Goal: Information Seeking & Learning: Learn about a topic

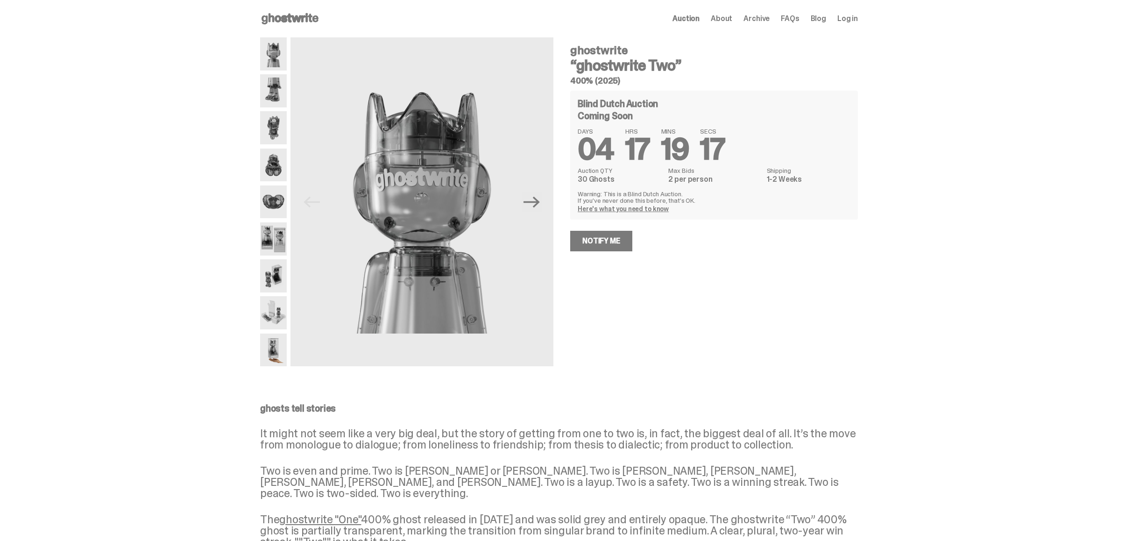
click at [277, 81] on img at bounding box center [273, 90] width 27 height 33
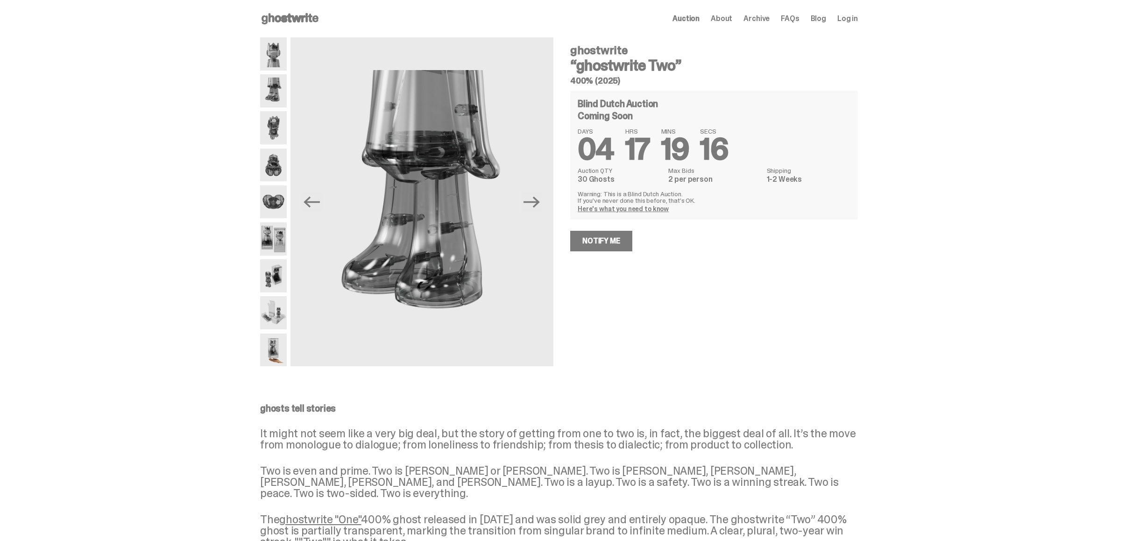
click at [274, 111] on img at bounding box center [273, 127] width 27 height 33
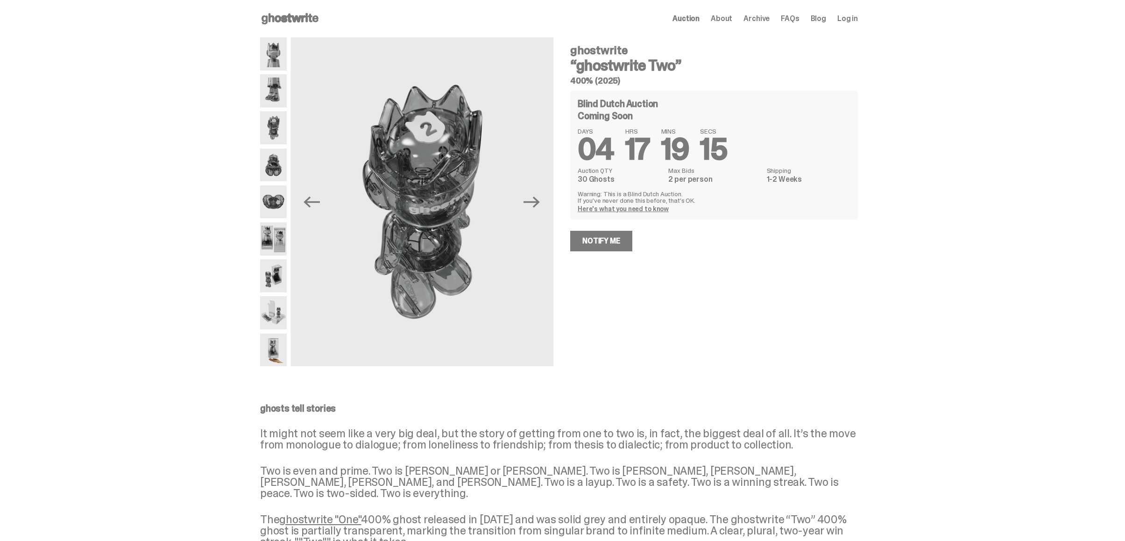
click at [276, 154] on img at bounding box center [273, 165] width 27 height 33
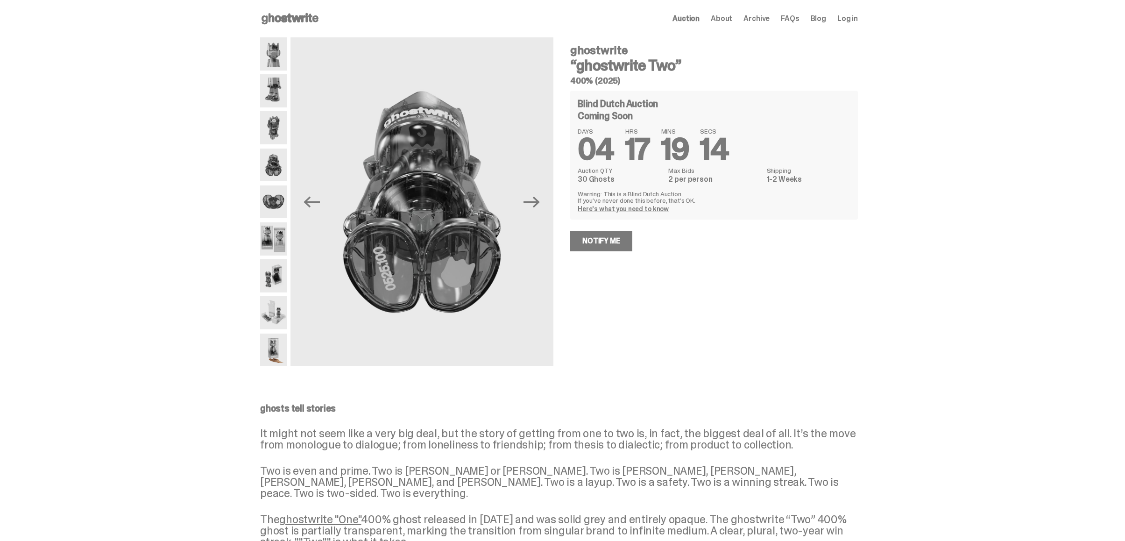
click at [276, 192] on img at bounding box center [273, 201] width 27 height 33
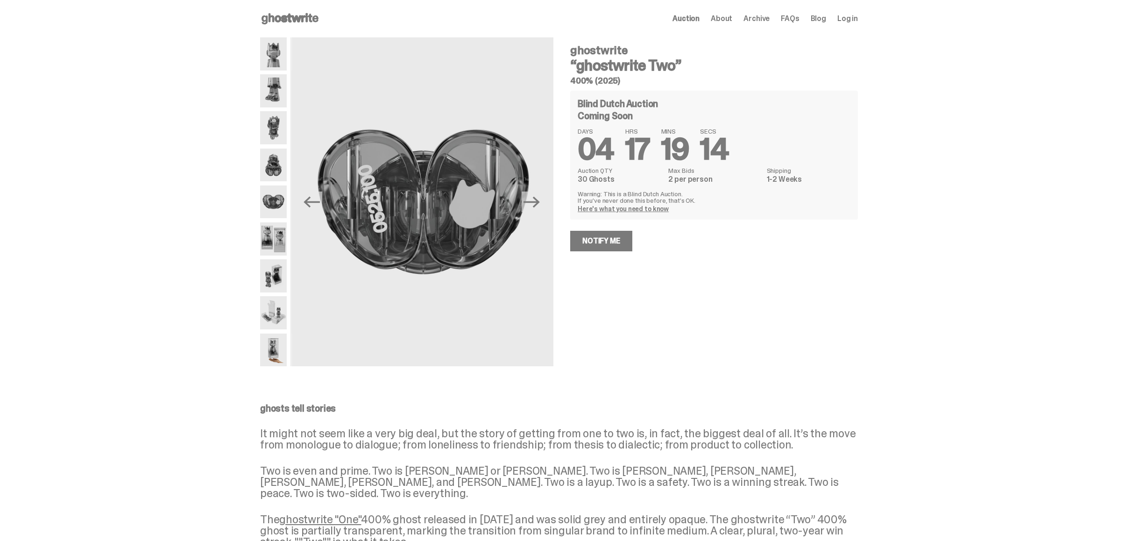
click at [275, 224] on img at bounding box center [273, 238] width 27 height 33
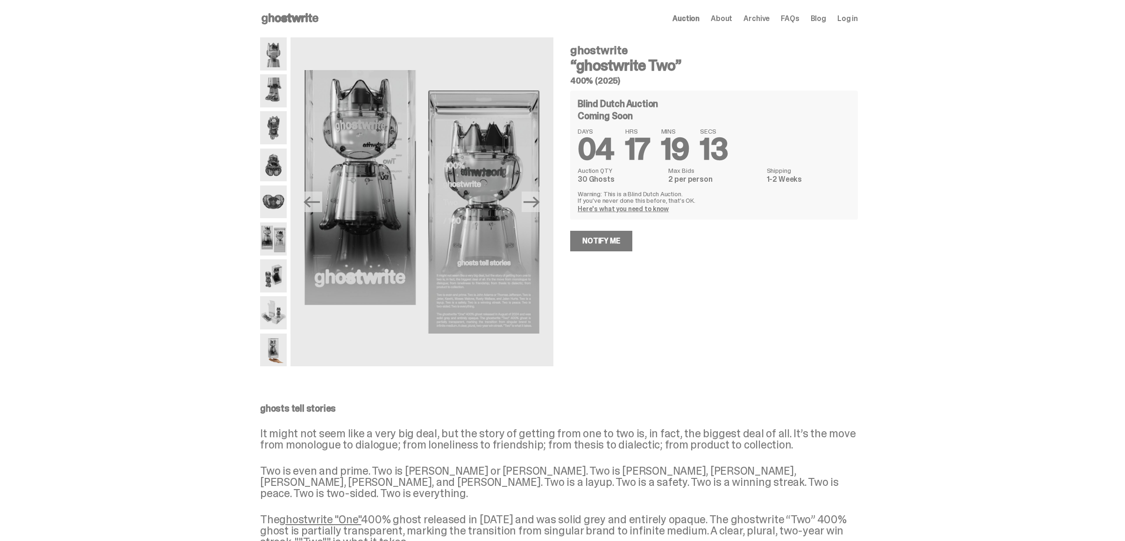
click at [275, 266] on img at bounding box center [273, 275] width 27 height 33
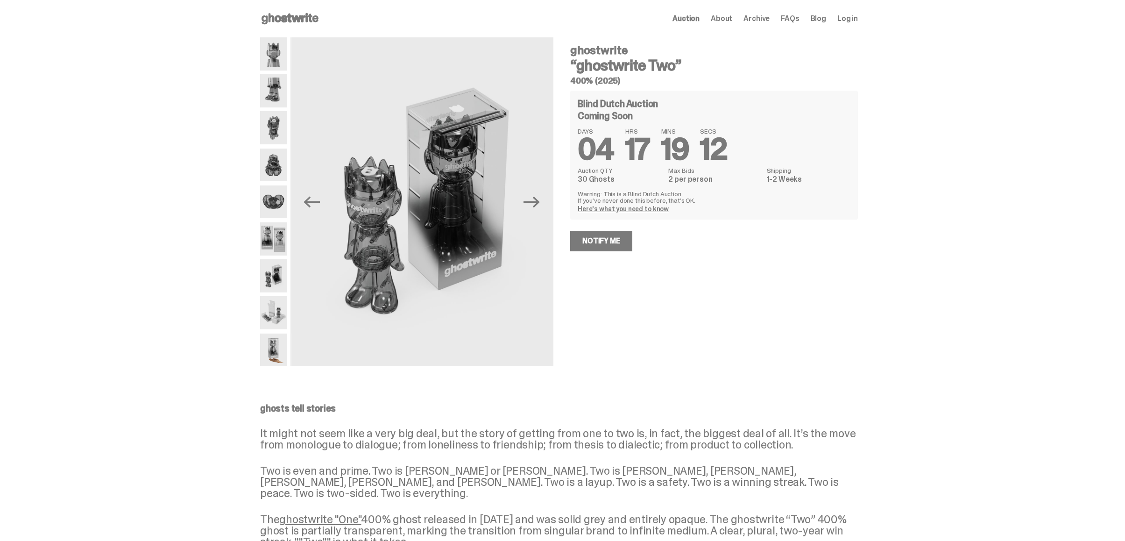
click at [275, 311] on img at bounding box center [273, 312] width 27 height 33
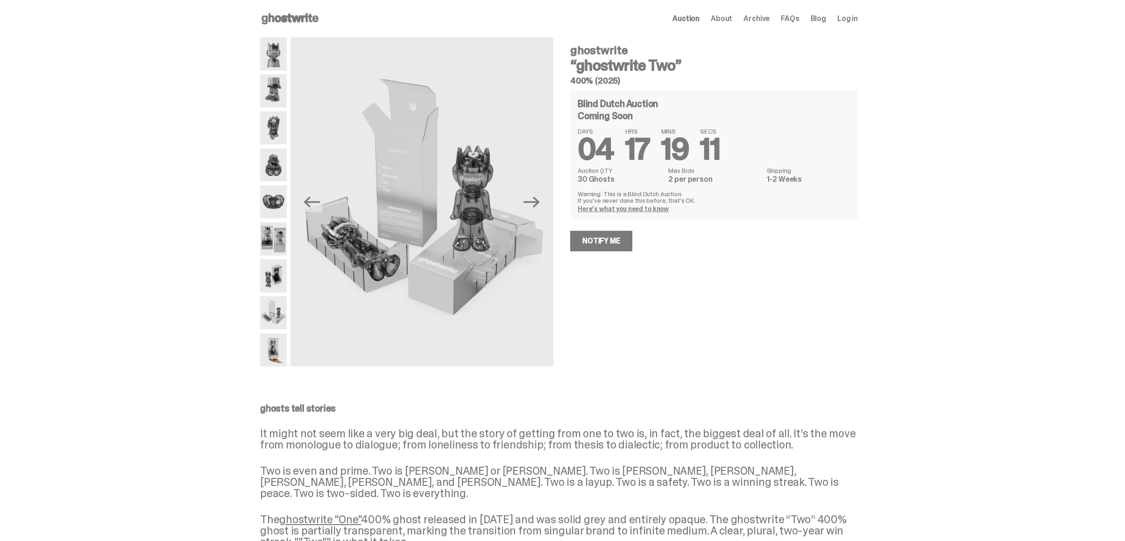
click at [274, 354] on img at bounding box center [273, 349] width 27 height 33
